Goal: Find specific page/section: Find specific page/section

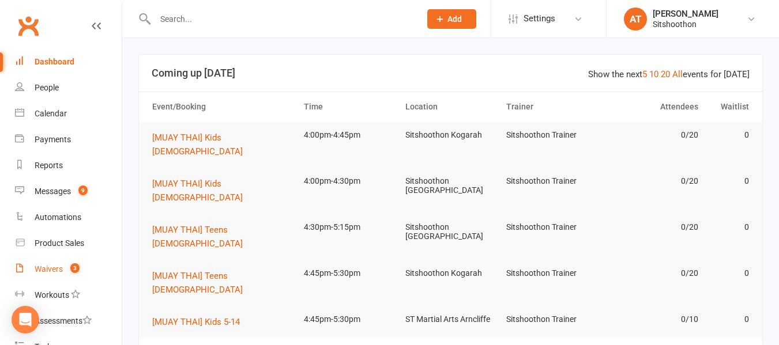
click at [37, 268] on div "Waivers" at bounding box center [49, 269] width 28 height 9
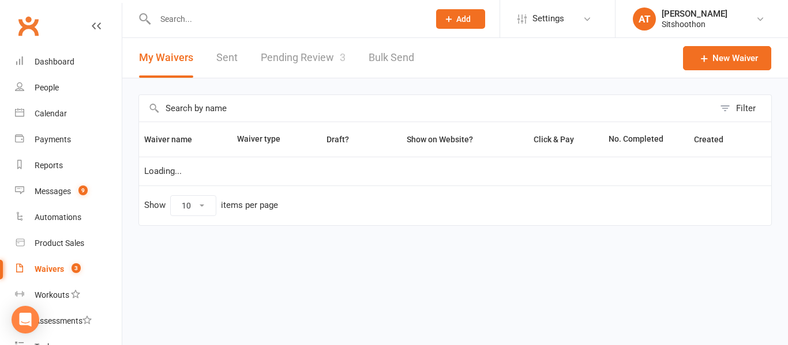
select select "100"
click at [295, 57] on link "Pending Review 3" at bounding box center [303, 58] width 85 height 40
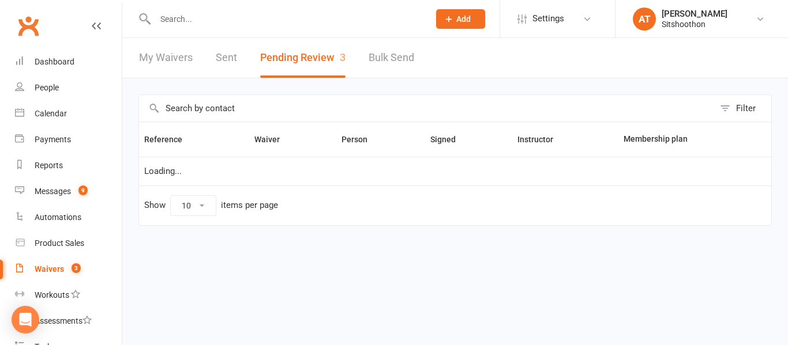
select select "25"
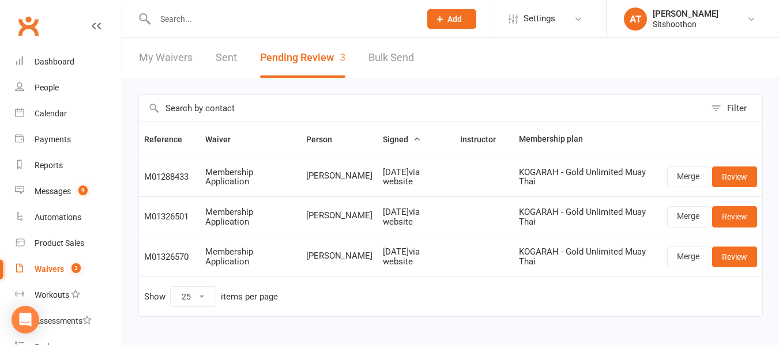
click at [238, 20] on input "text" at bounding box center [282, 19] width 261 height 16
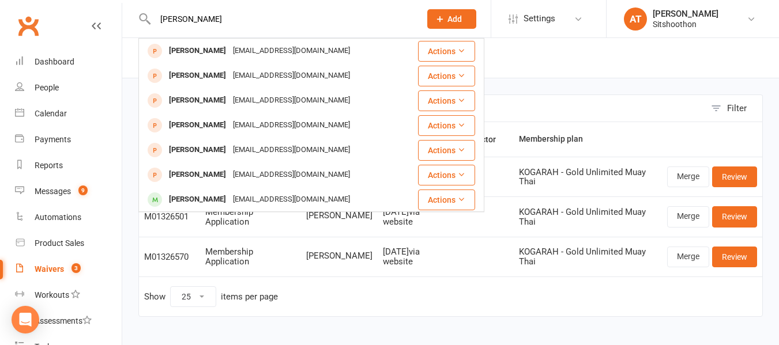
type input "[PERSON_NAME]"
